Goal: Transaction & Acquisition: Register for event/course

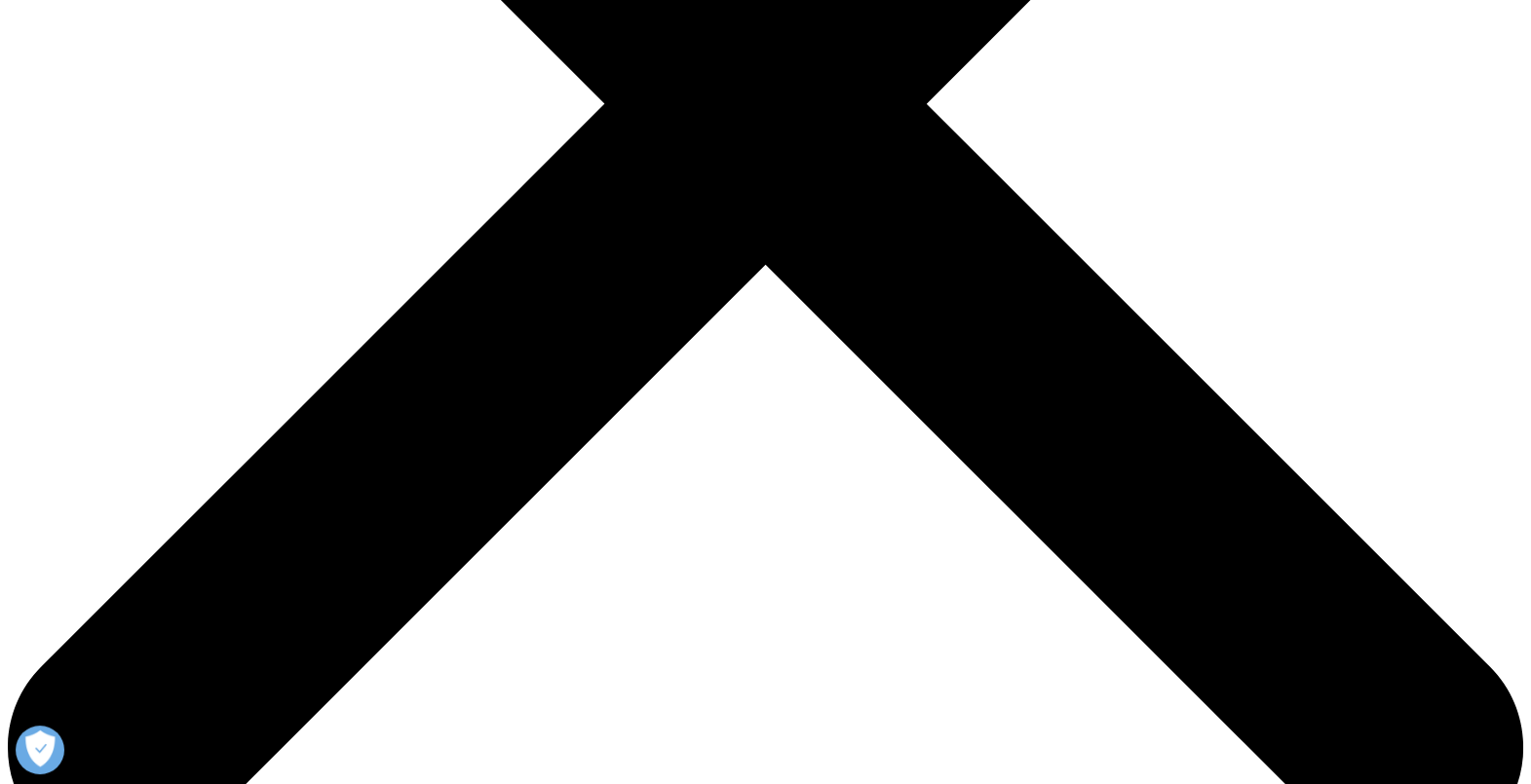
scroll to position [851, 1149]
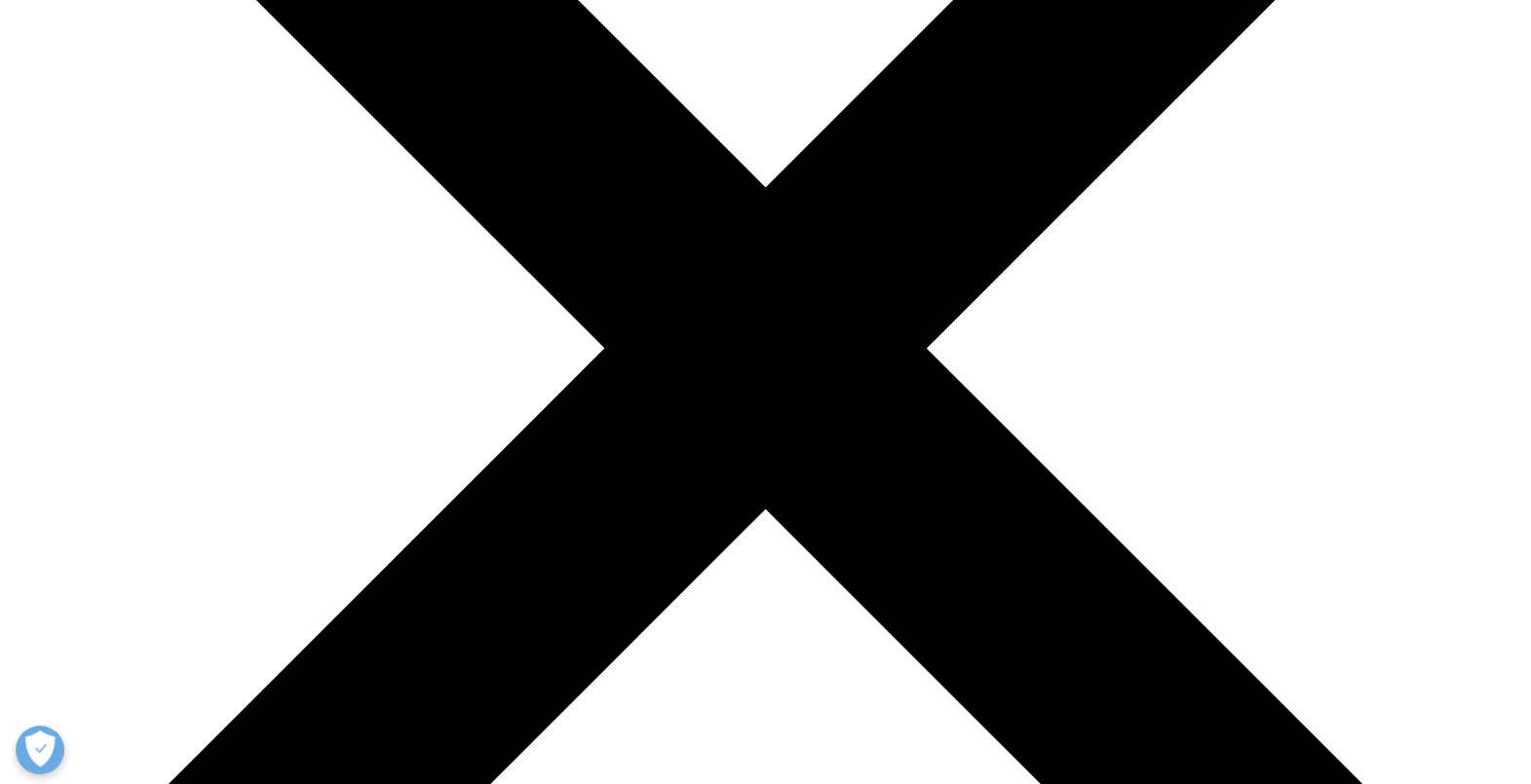
scroll to position [194, 0]
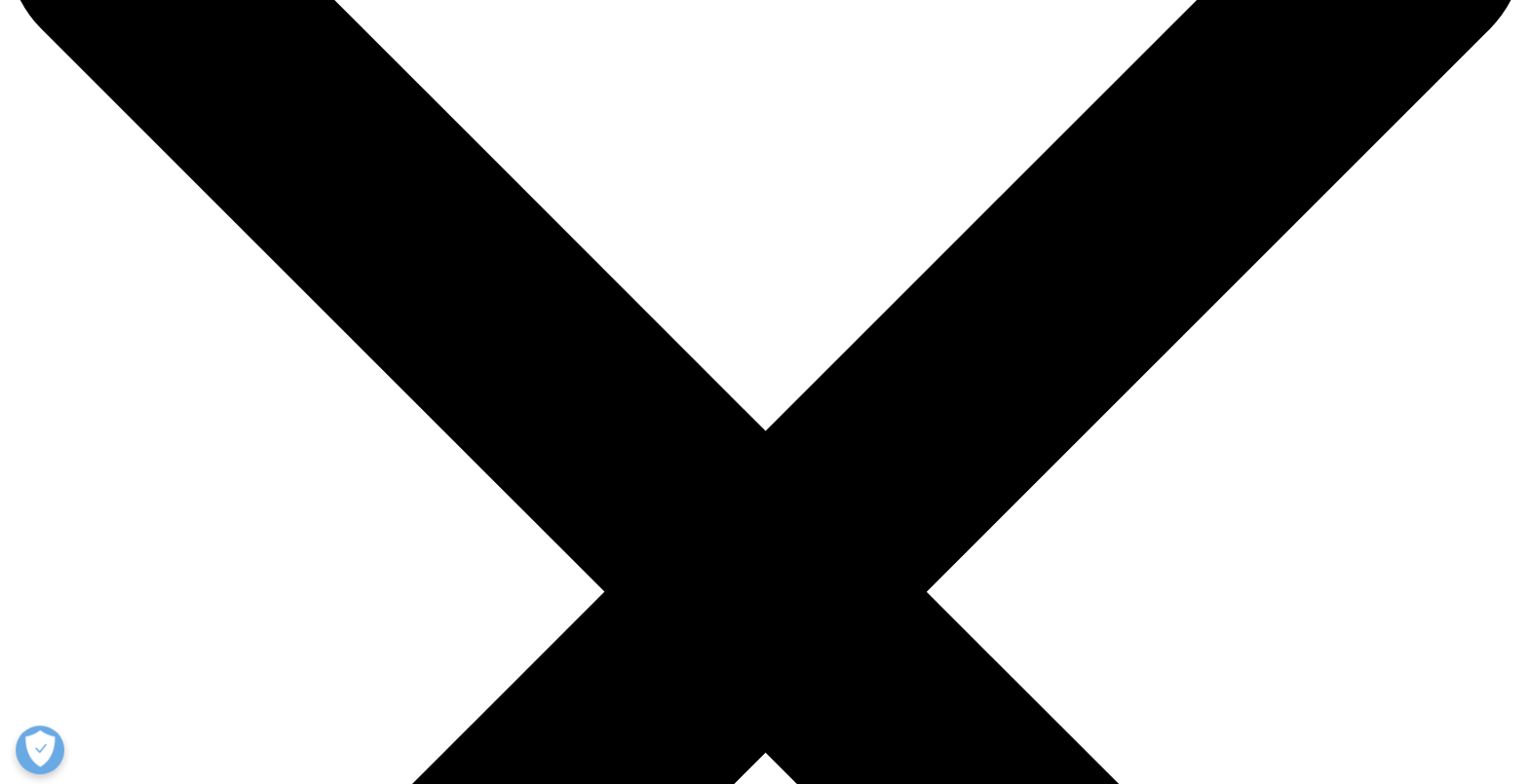
drag, startPoint x: 566, startPoint y: 226, endPoint x: 475, endPoint y: 236, distance: 91.5
copy p "GMT+0800)"
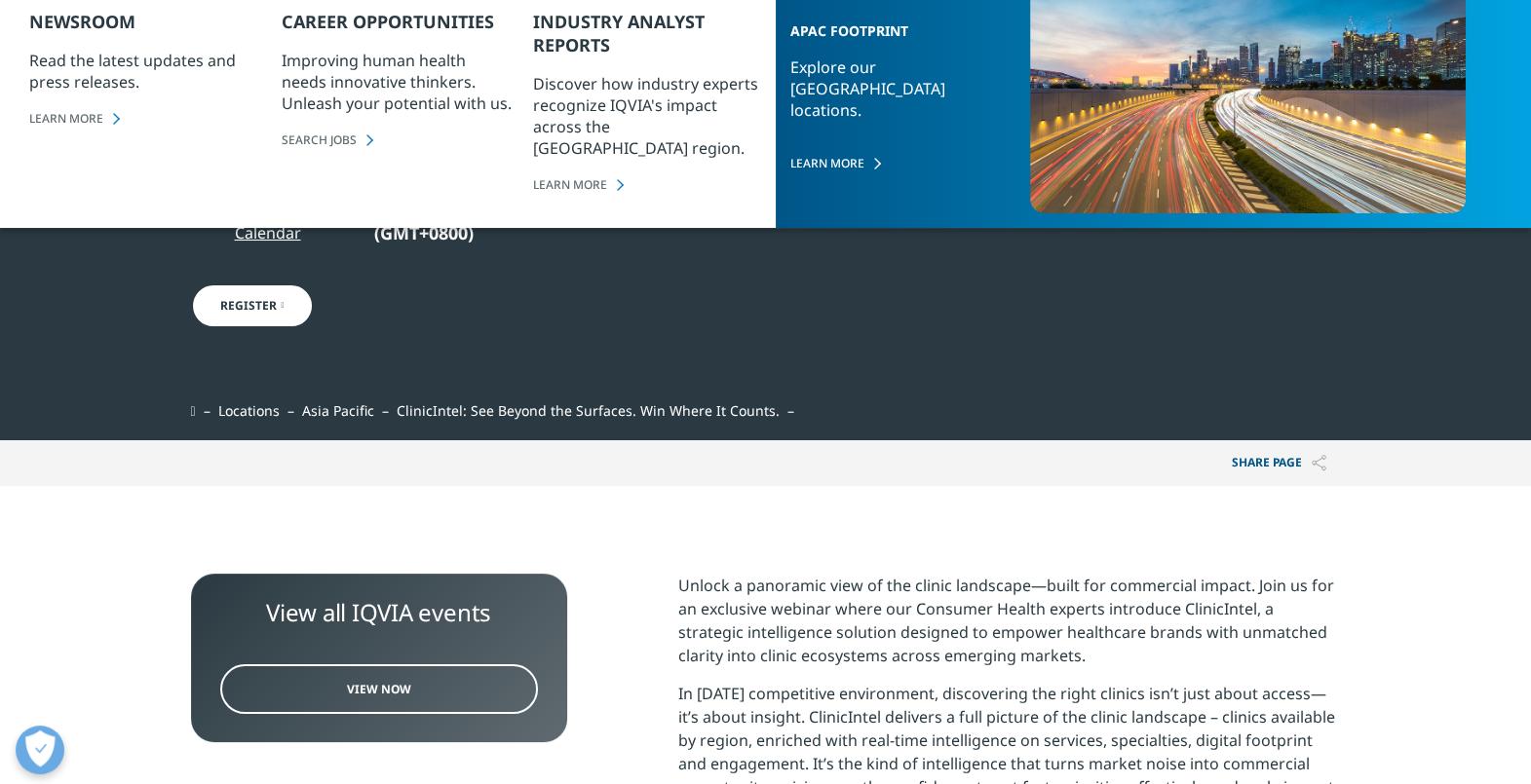
drag, startPoint x: 725, startPoint y: 564, endPoint x: 716, endPoint y: 571, distance: 11.4
click at [492, 627] on link "View Now" at bounding box center [379, 689] width 317 height 50
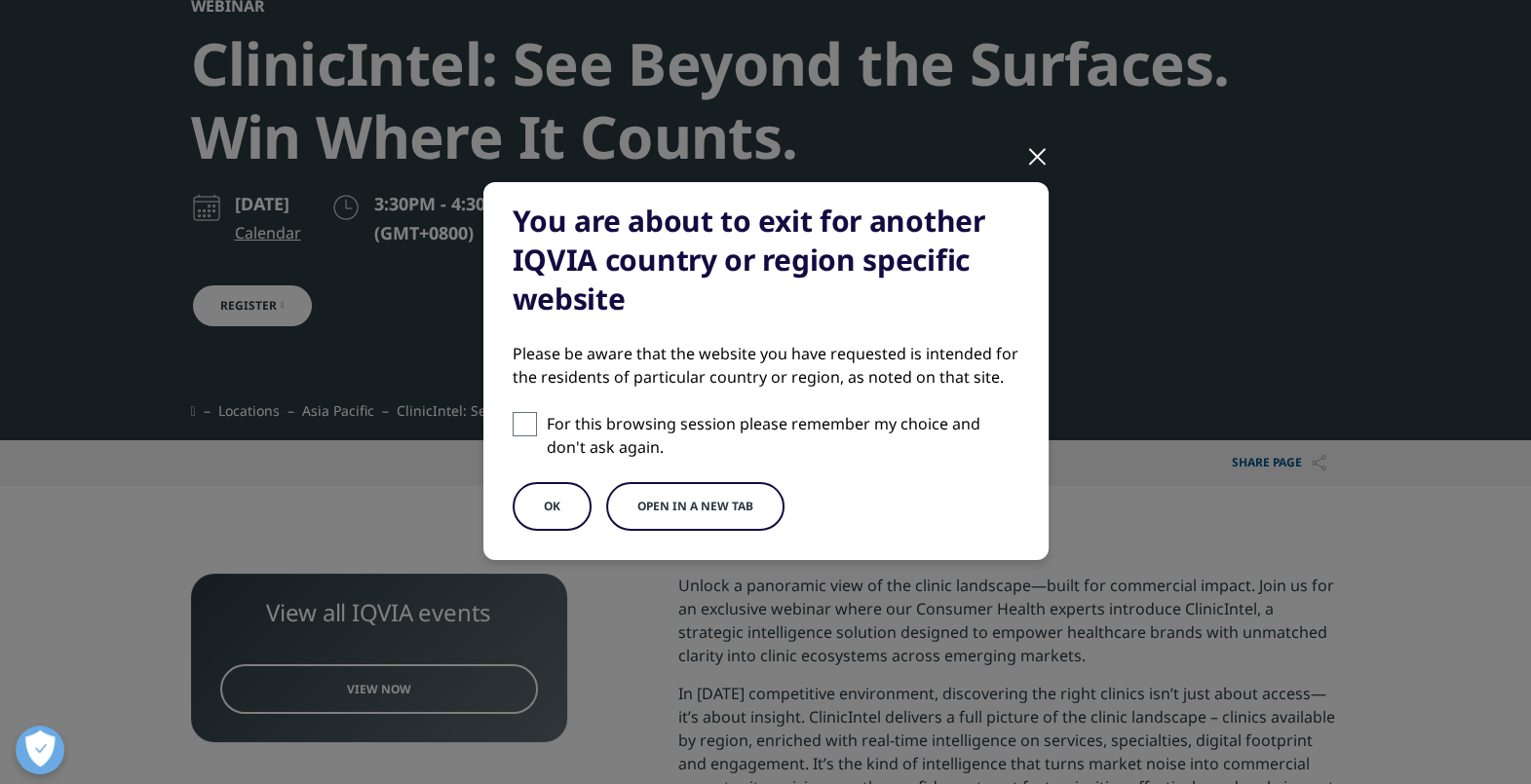
click at [1010, 161] on div "You are about to exit for another IQVIA country or region specific website Plea…" at bounding box center [766, 387] width 1149 height 774
click at [1033, 160] on div at bounding box center [1037, 155] width 22 height 54
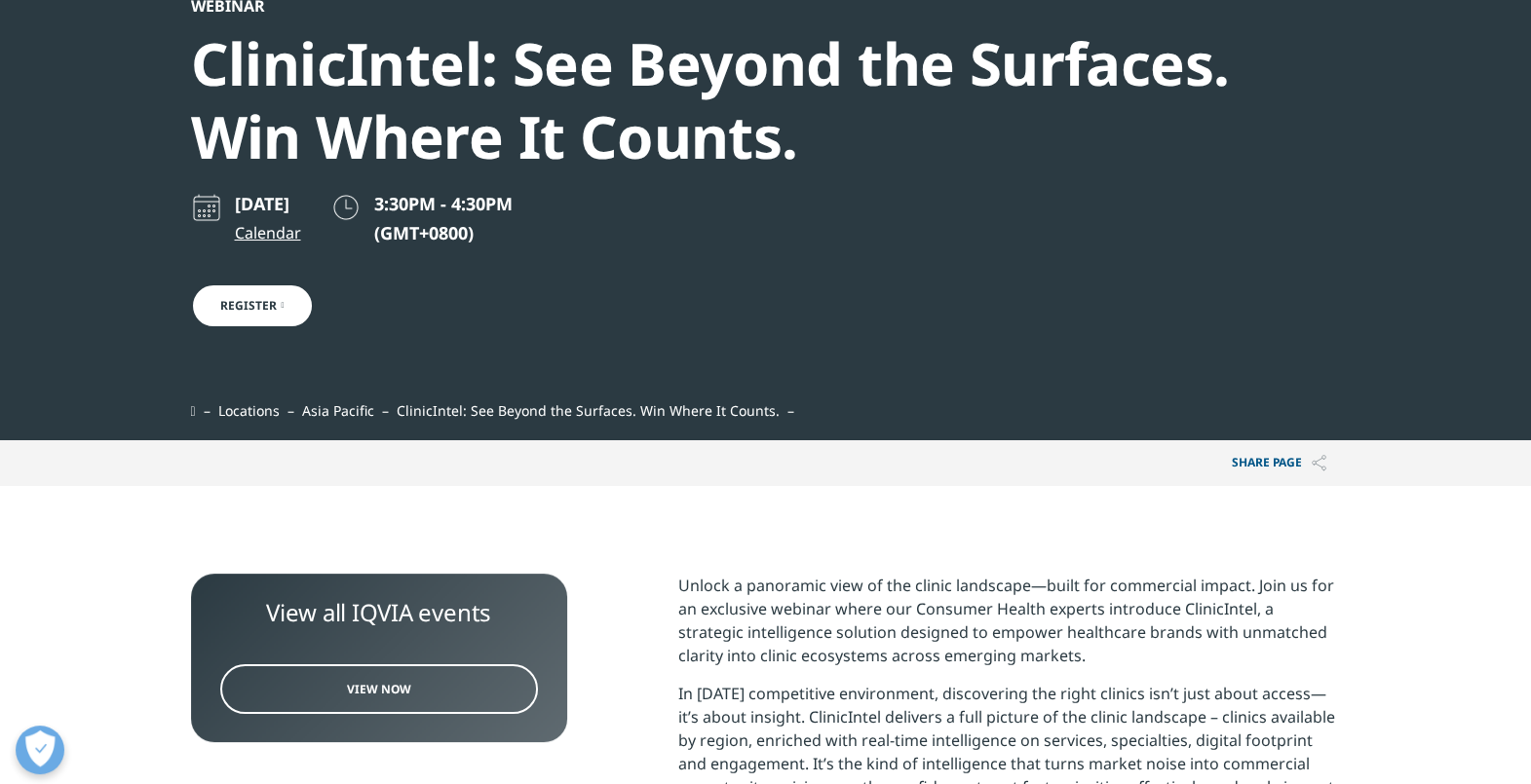
click at [262, 307] on link "Register" at bounding box center [253, 306] width 123 height 45
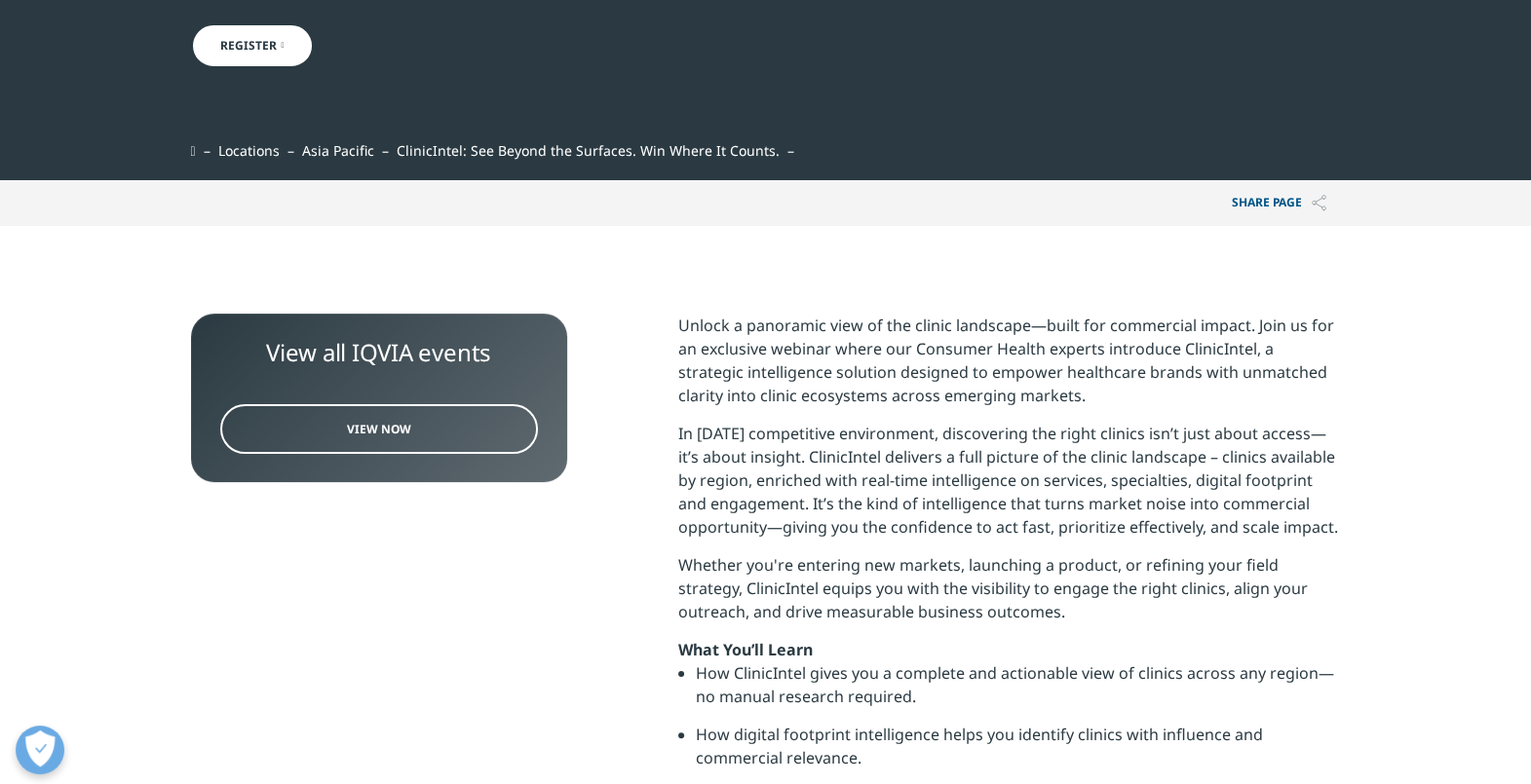
scroll to position [560, 0]
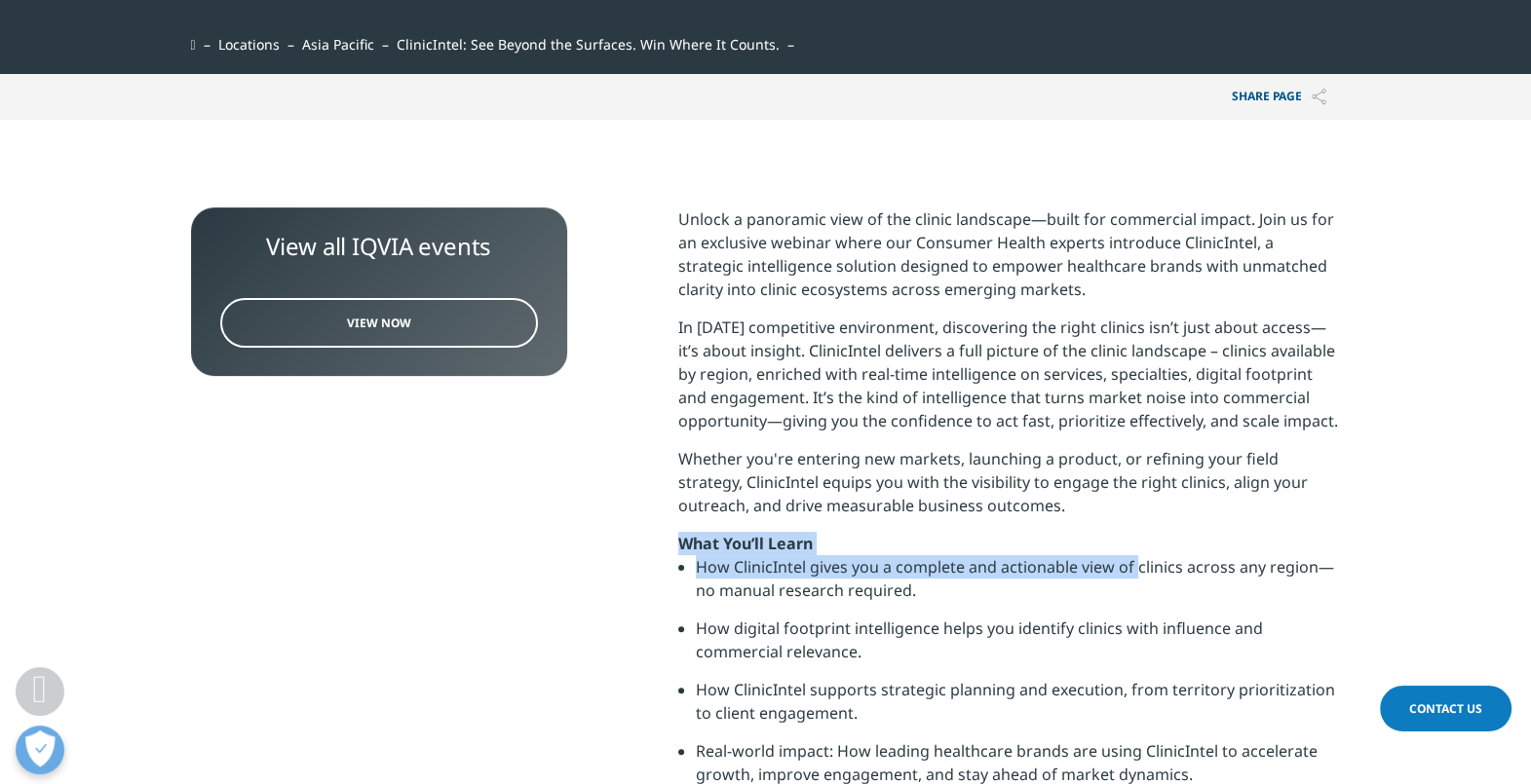
drag, startPoint x: 1138, startPoint y: 575, endPoint x: 1055, endPoint y: 488, distance: 120.2
click at [1056, 489] on div "Unlock a panoramic view of the clinic landscape—built for commercial impact. Jo…" at bounding box center [1010, 609] width 663 height 803
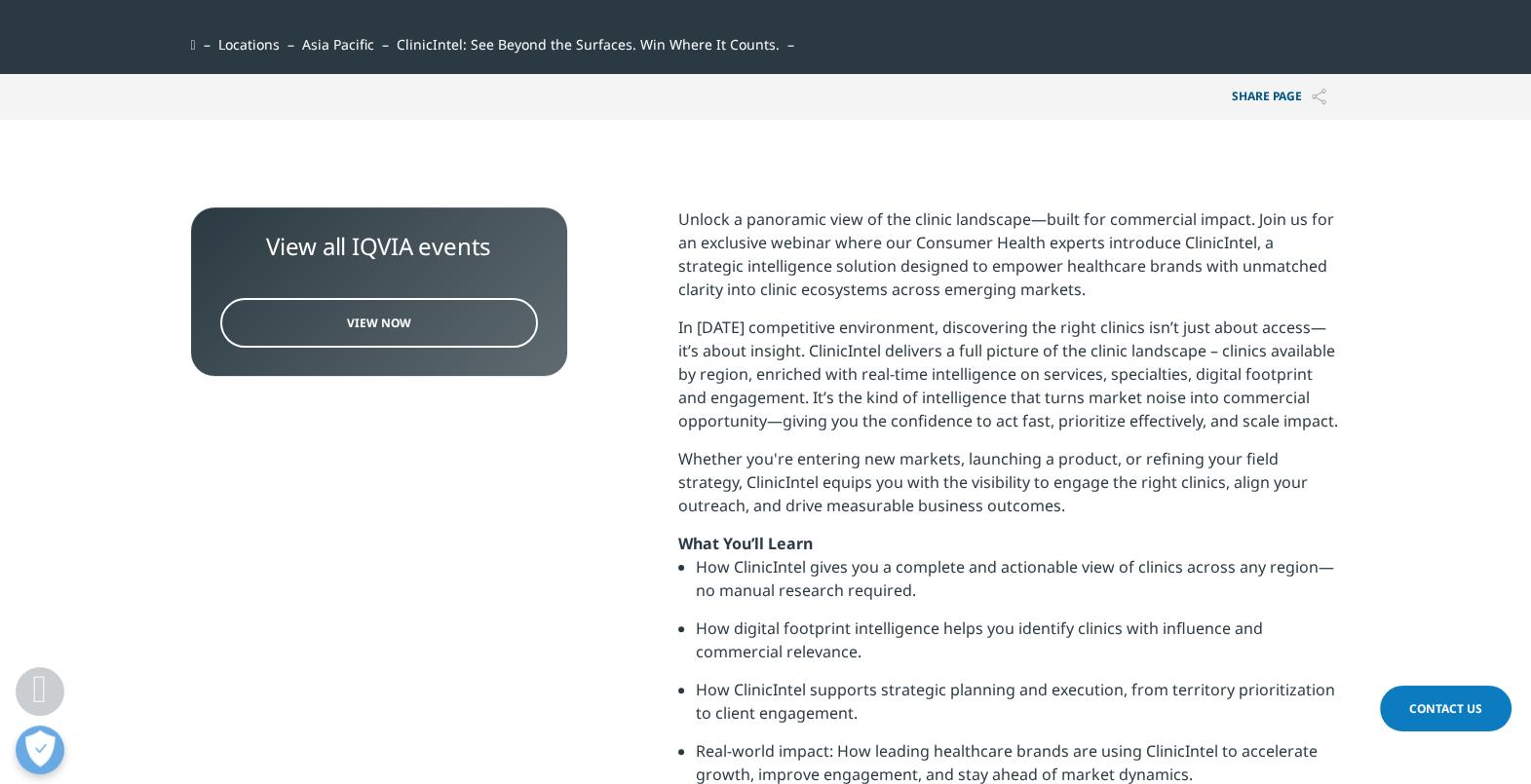
drag, startPoint x: 1055, startPoint y: 488, endPoint x: 1004, endPoint y: 479, distance: 51.8
click at [1004, 479] on p "Whether you're entering new markets, launching a product, or refining your fiel…" at bounding box center [1010, 489] width 663 height 85
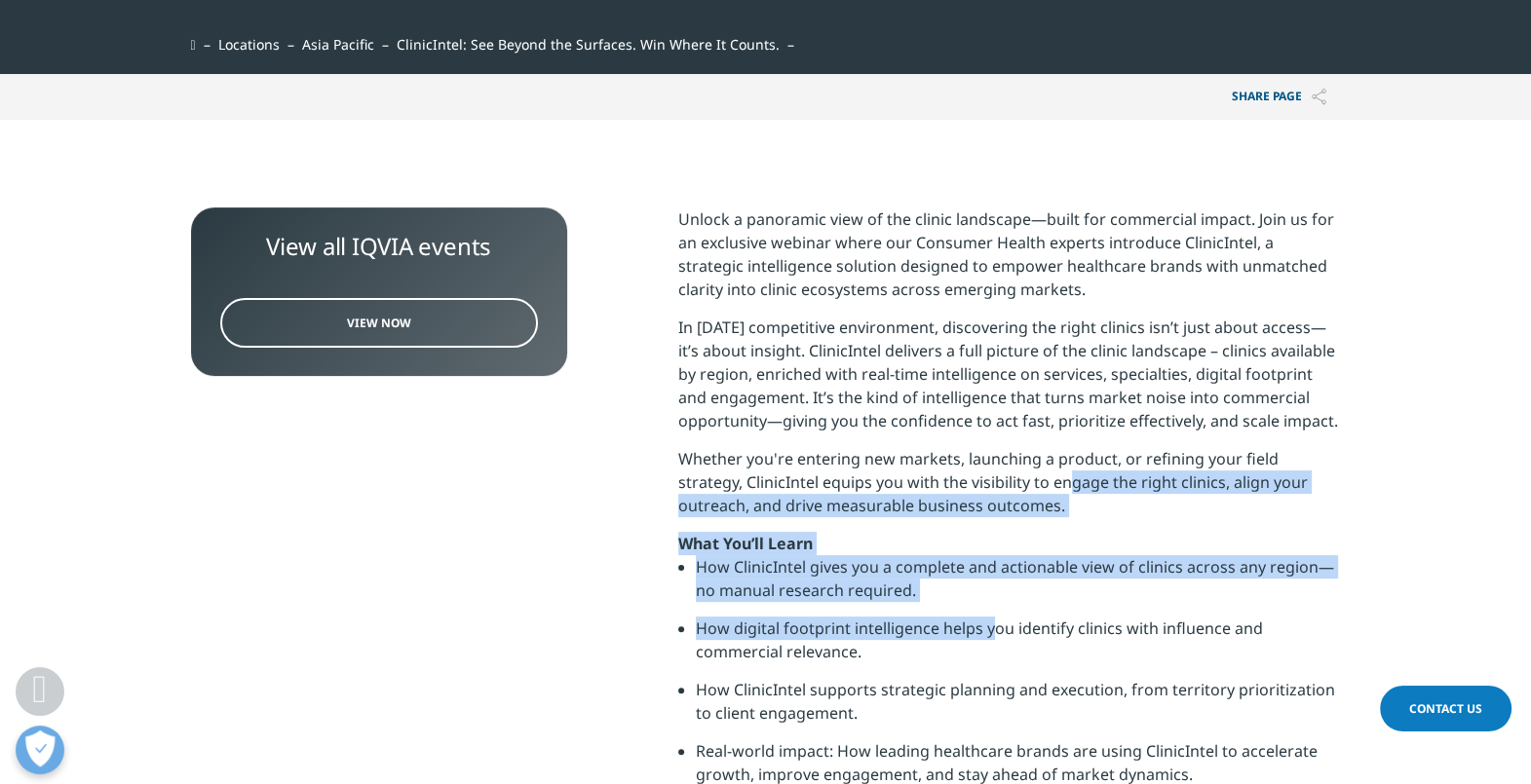
drag, startPoint x: 1004, startPoint y: 479, endPoint x: 992, endPoint y: 625, distance: 146.5
click at [992, 625] on div "Unlock a panoramic view of the clinic landscape—built for commercial impact. Jo…" at bounding box center [1010, 609] width 663 height 803
click at [992, 625] on li "How digital footprint intelligence helps you identify clinics with influence an…" at bounding box center [1017, 647] width 645 height 62
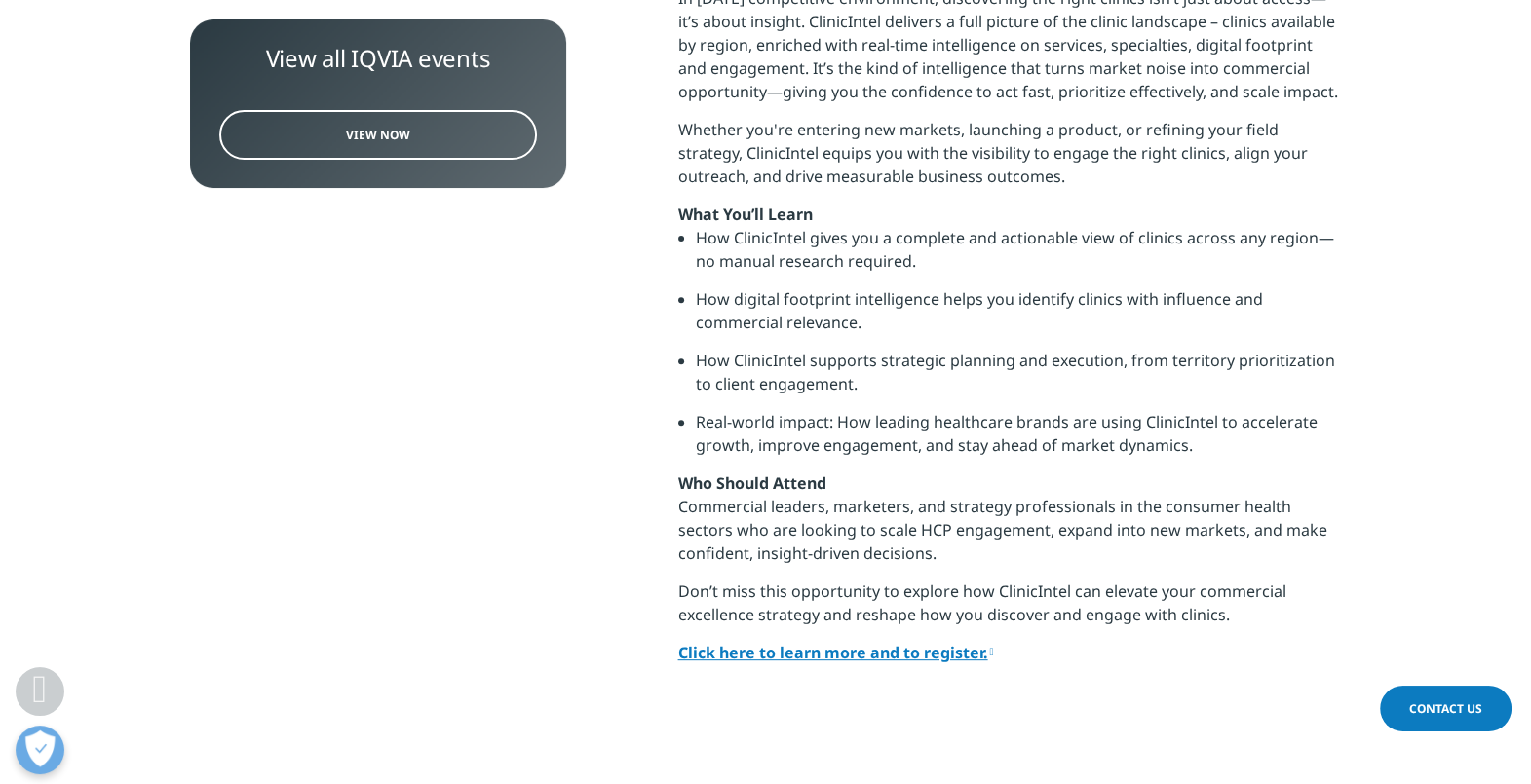
scroll to position [925, 0]
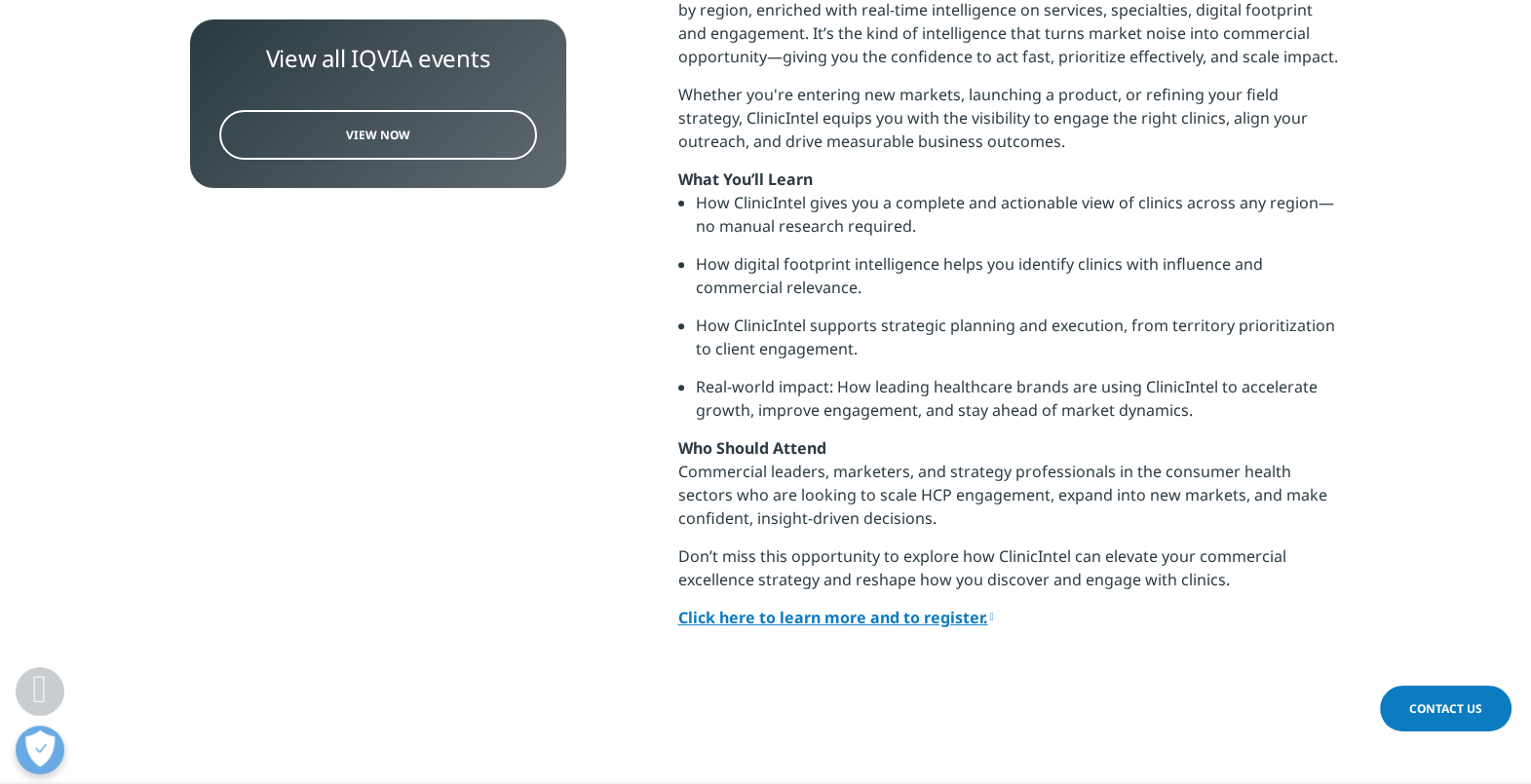
click at [992, 625] on div "Unlock a panoramic view of the clinic landscape—built for commercial impact. Jo…" at bounding box center [1010, 244] width 663 height 803
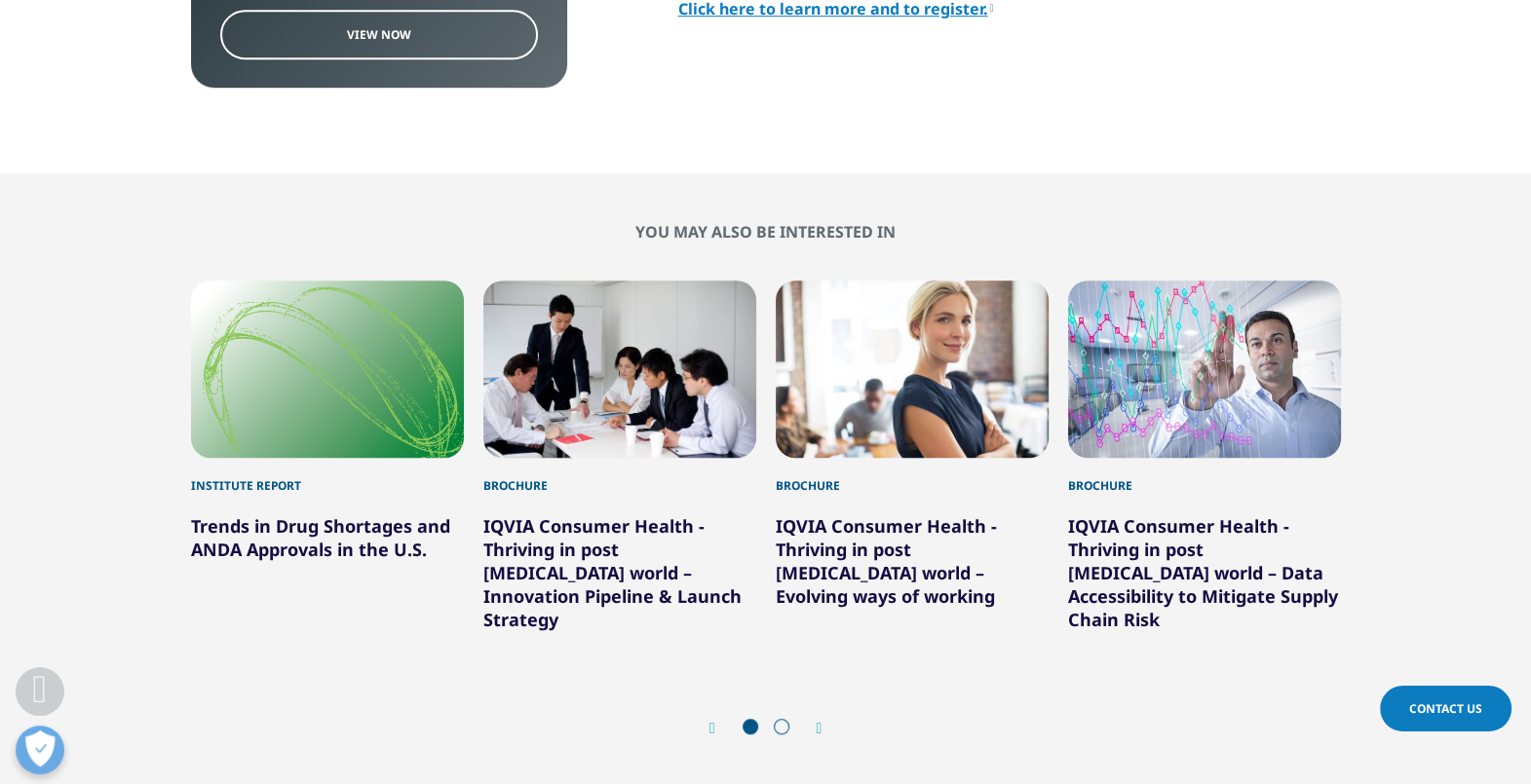
scroll to position [1534, 0]
